Goal: Task Accomplishment & Management: Manage account settings

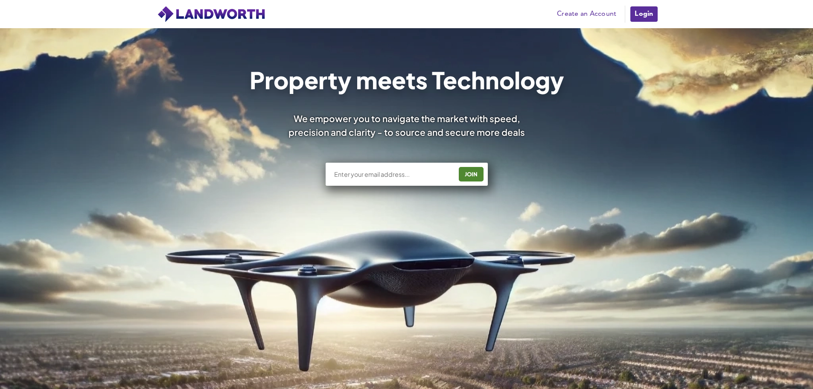
click at [650, 17] on link "Login" at bounding box center [644, 14] width 29 height 17
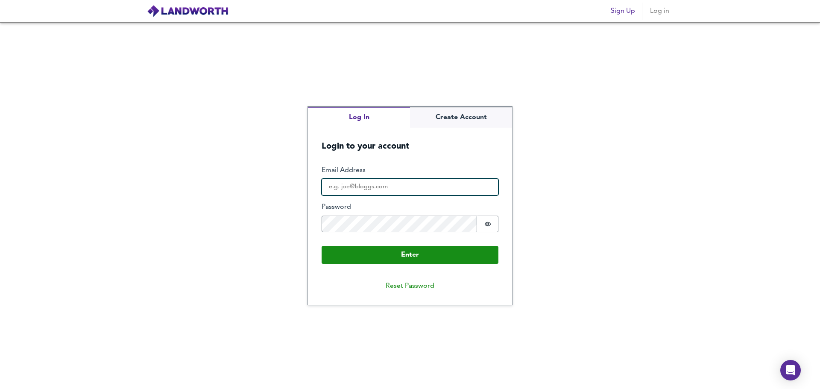
click at [407, 180] on input "Email Address" at bounding box center [410, 186] width 177 height 17
type input "[PERSON_NAME][EMAIL_ADDRESS][DOMAIN_NAME]"
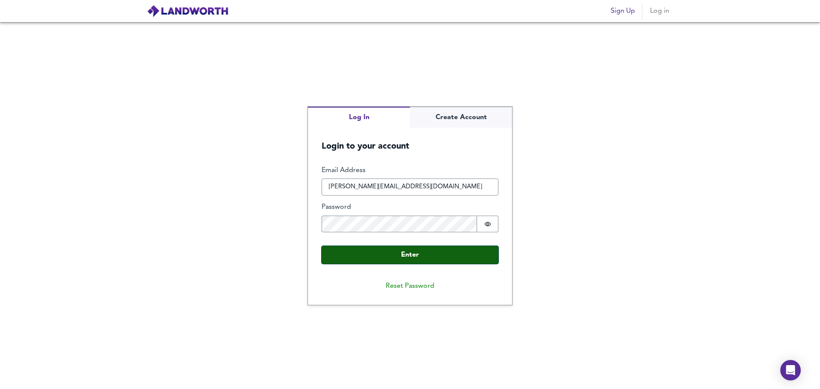
click at [401, 258] on button "Enter" at bounding box center [410, 255] width 177 height 18
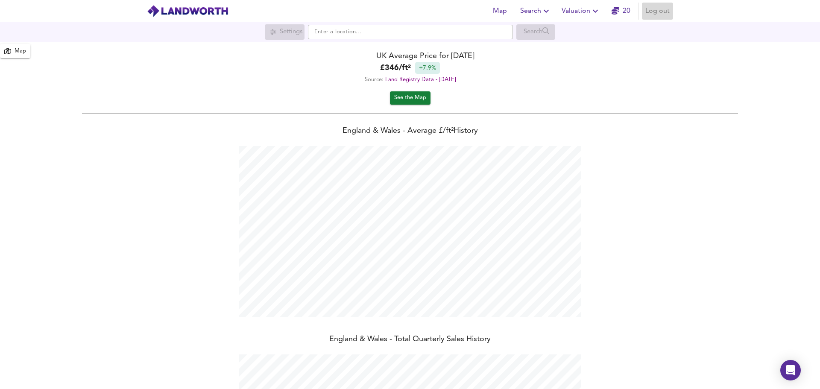
click at [658, 11] on span "Log out" at bounding box center [657, 11] width 24 height 12
